Goal: Transaction & Acquisition: Purchase product/service

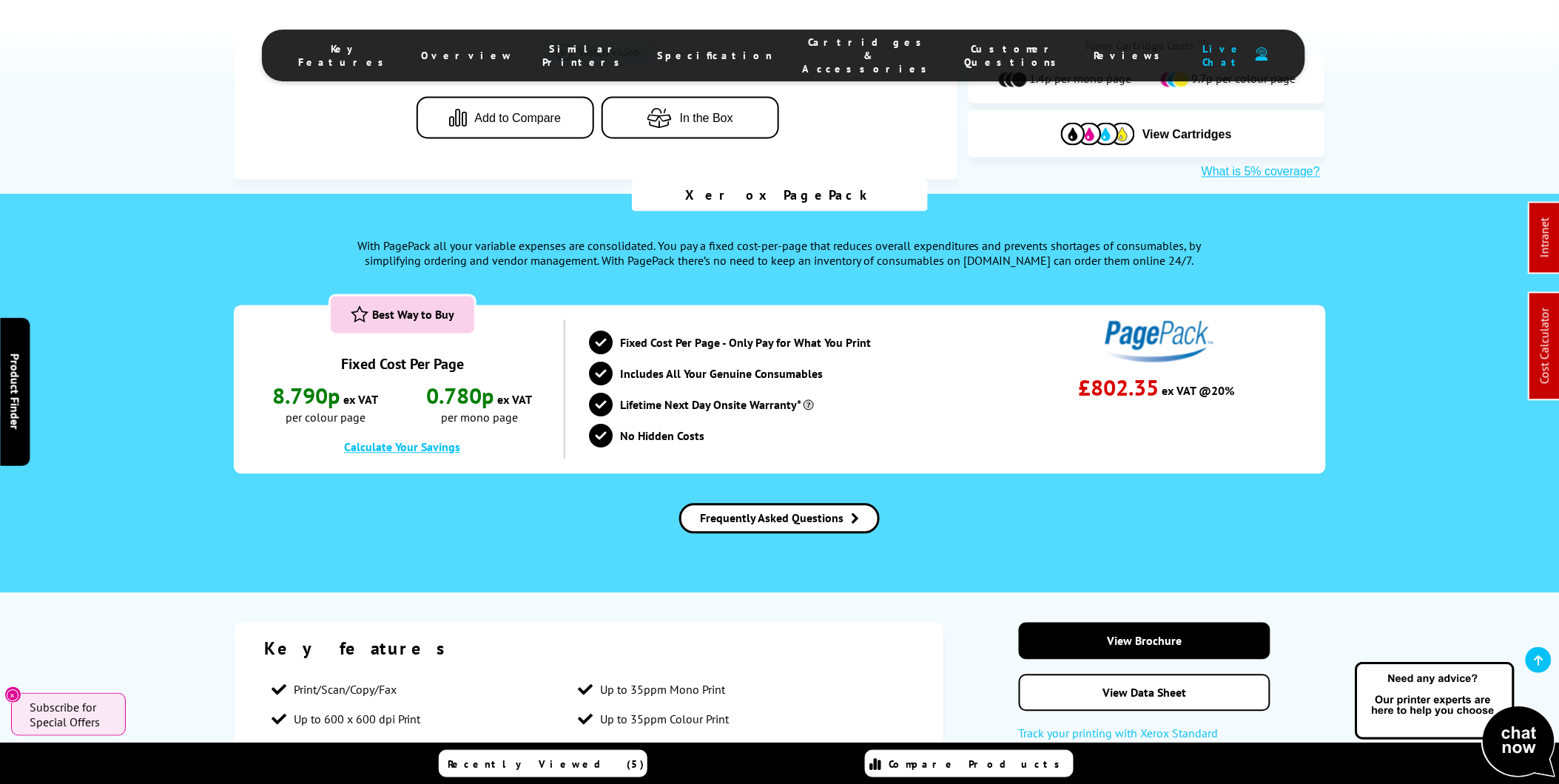
scroll to position [904, 0]
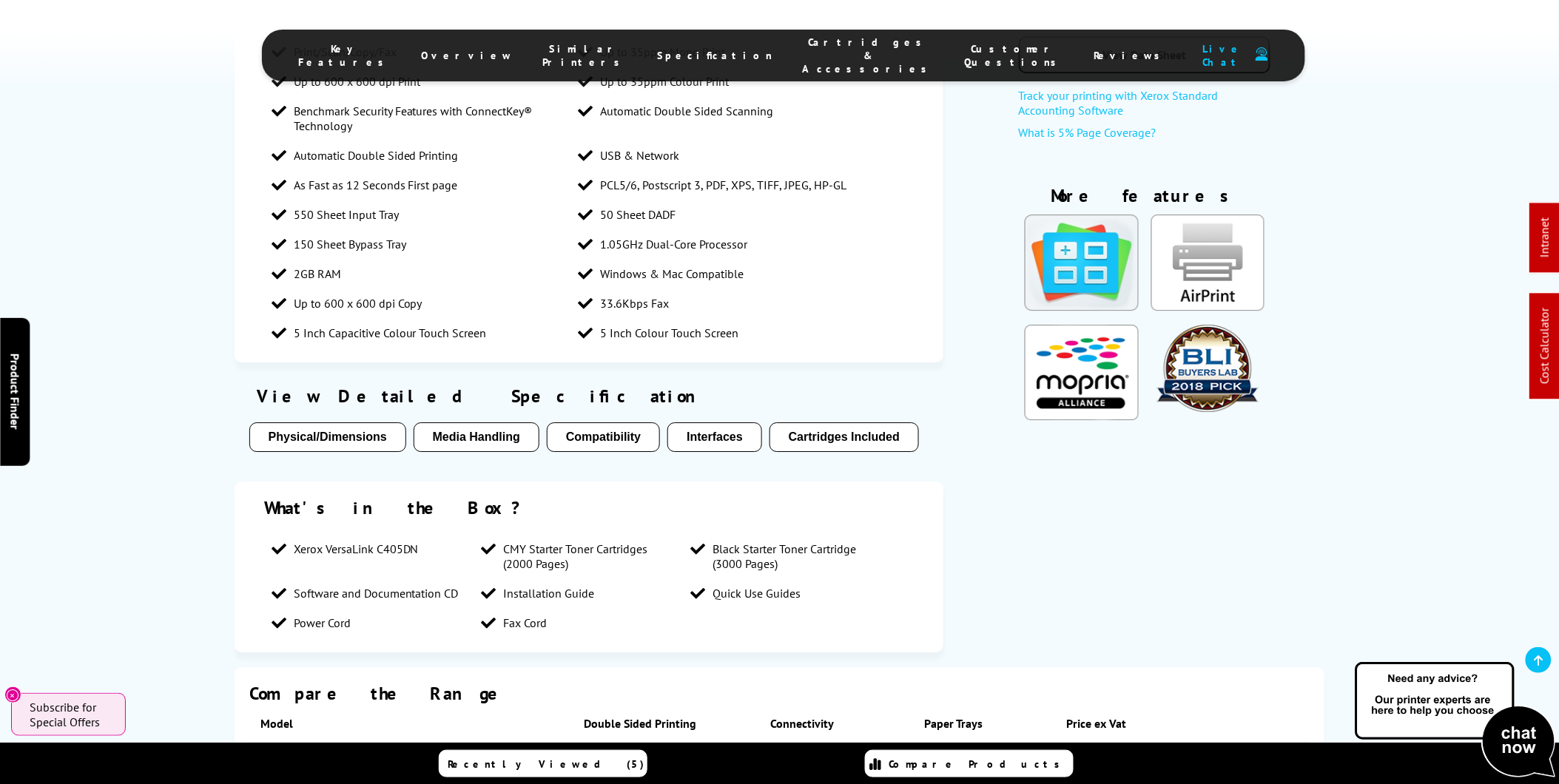
click at [829, 50] on span "Cartridges & Accessories" at bounding box center [869, 55] width 133 height 40
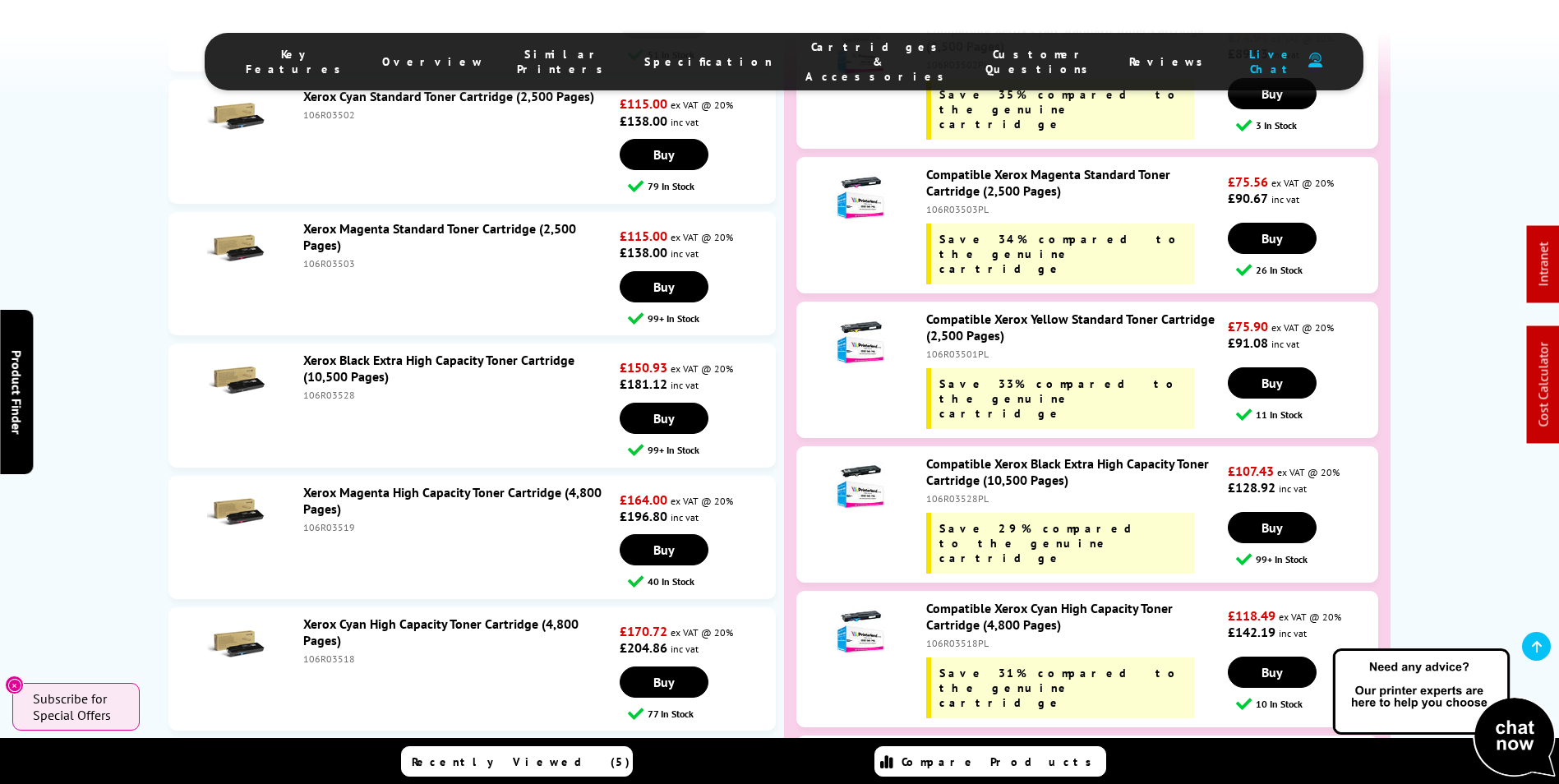
scroll to position [6099, 0]
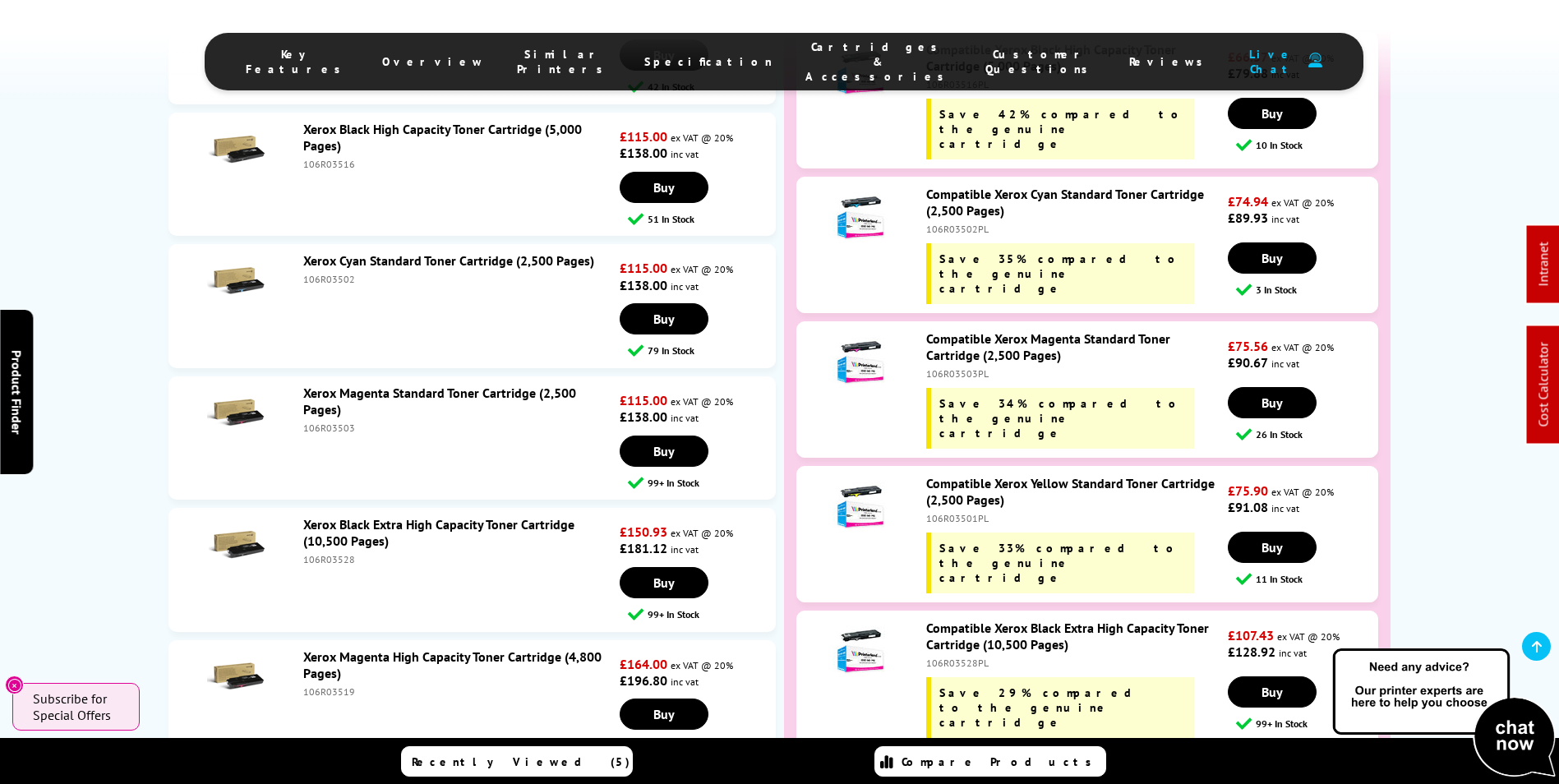
click at [961, 657] on div "106R03528PL" at bounding box center [1075, 663] width 297 height 13
copy div "106R03528PL"
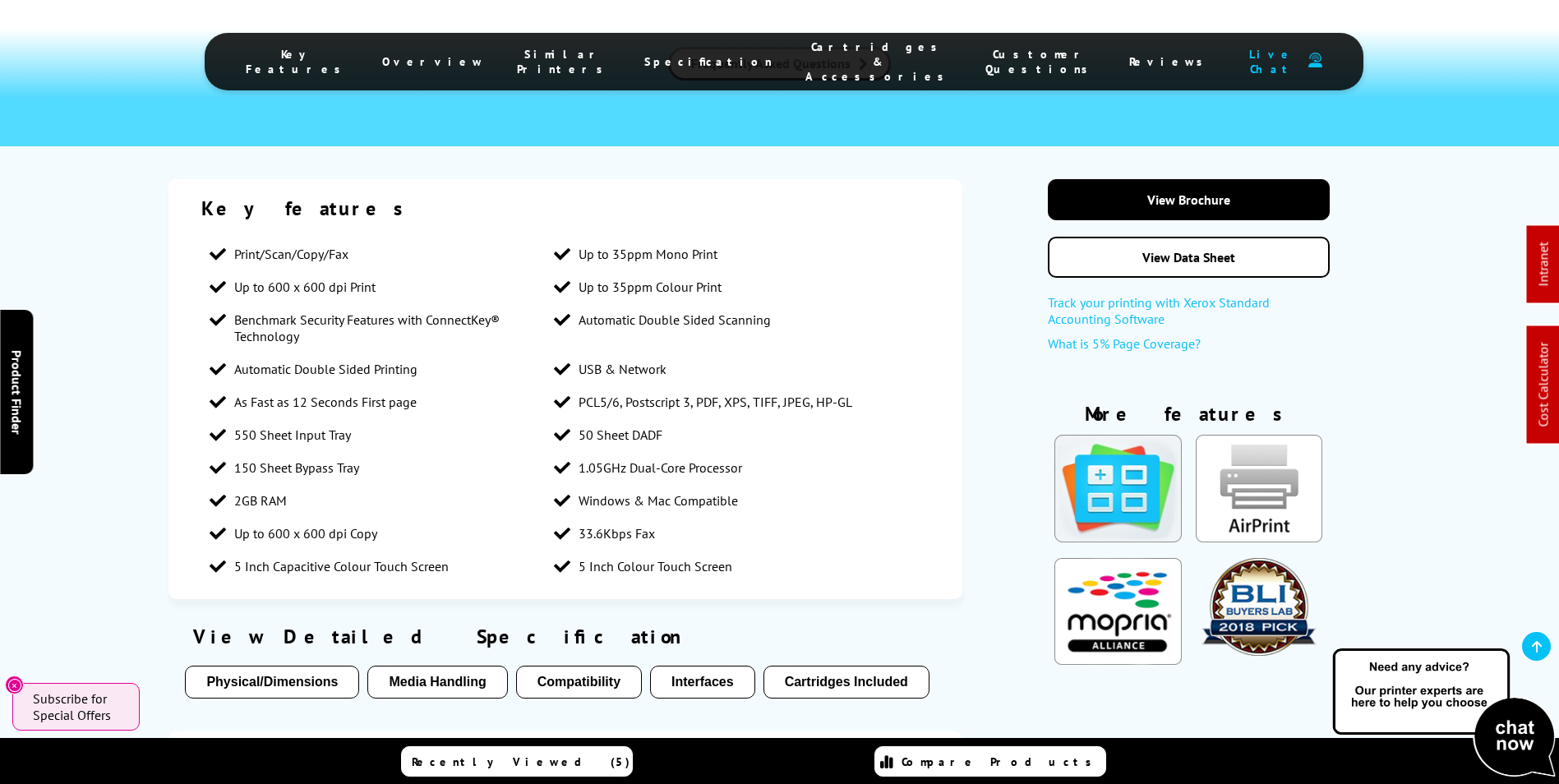
scroll to position [0, 0]
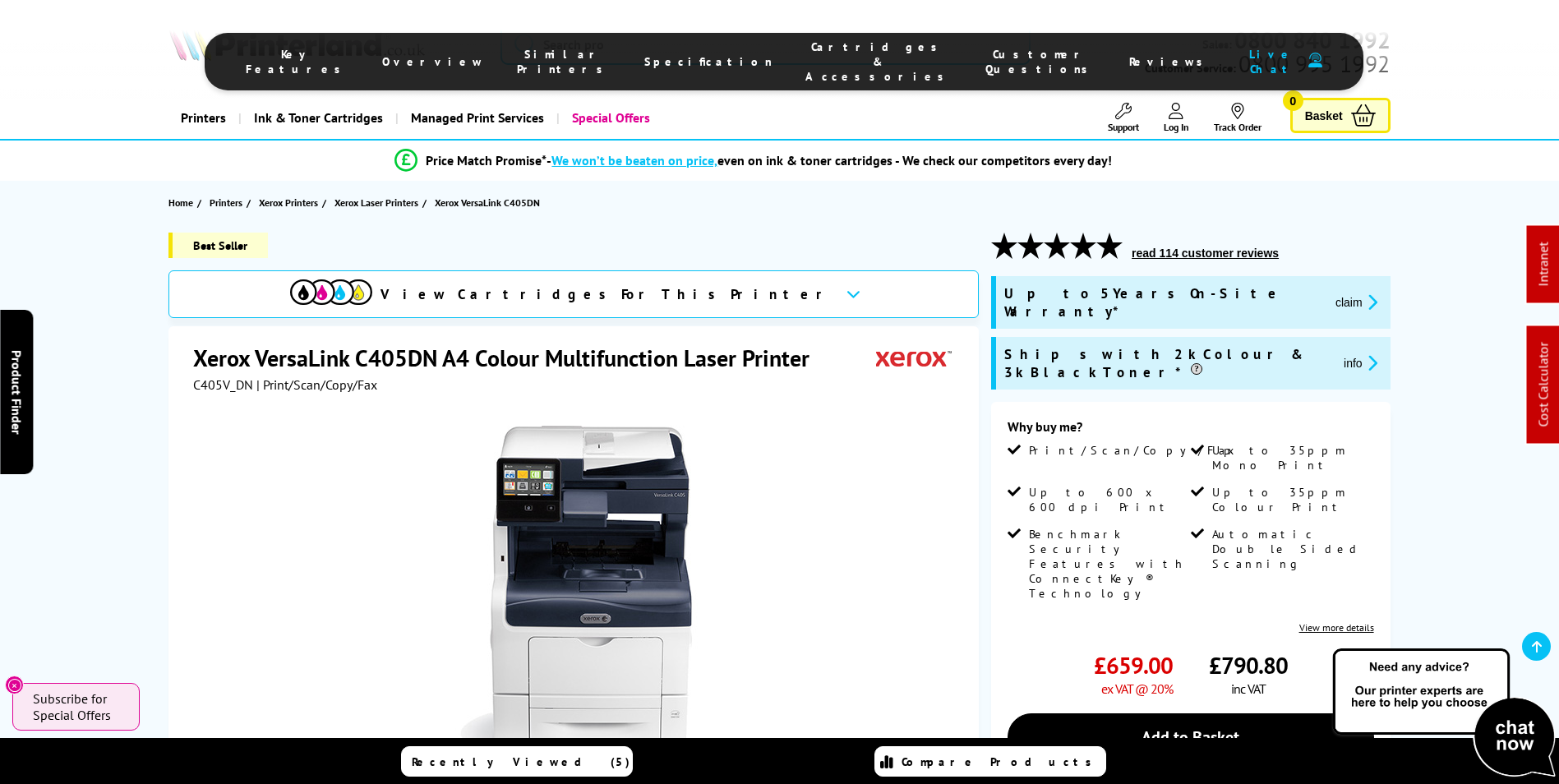
drag, startPoint x: 132, startPoint y: 542, endPoint x: 165, endPoint y: 210, distance: 333.6
